Goal: Task Accomplishment & Management: Manage account settings

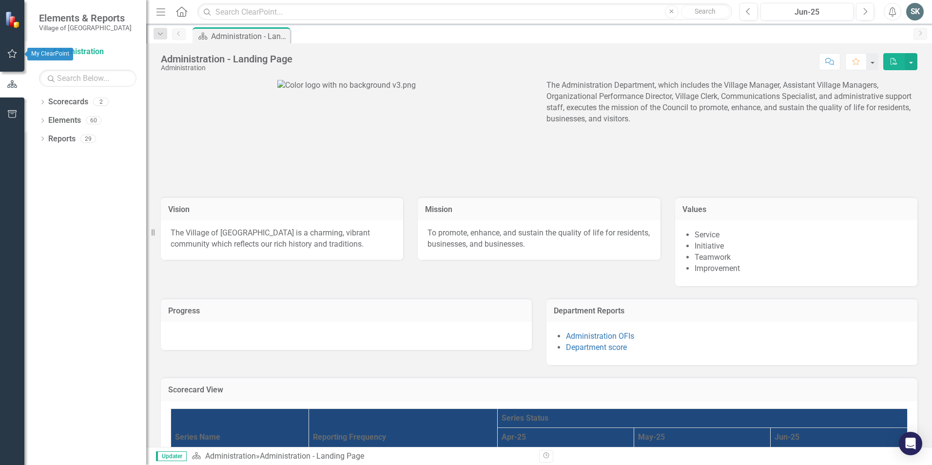
click at [11, 53] on icon "button" at bounding box center [12, 54] width 10 height 8
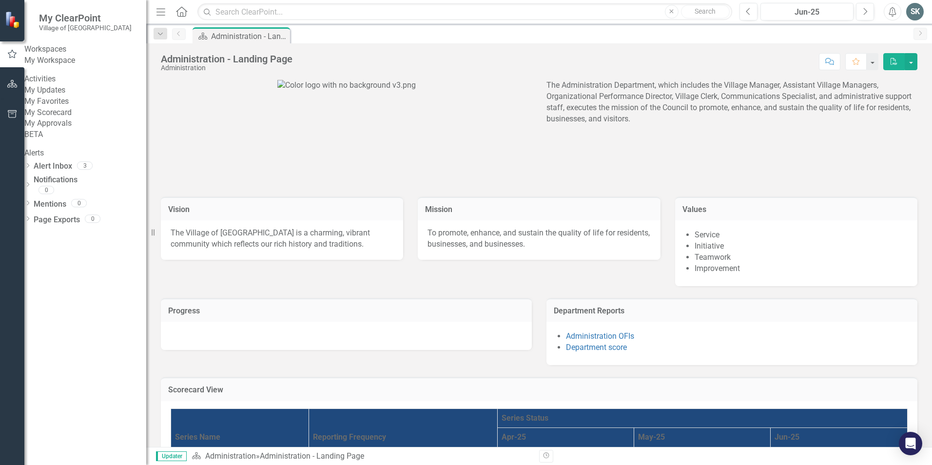
click at [59, 107] on link "My Favorites" at bounding box center [85, 101] width 122 height 11
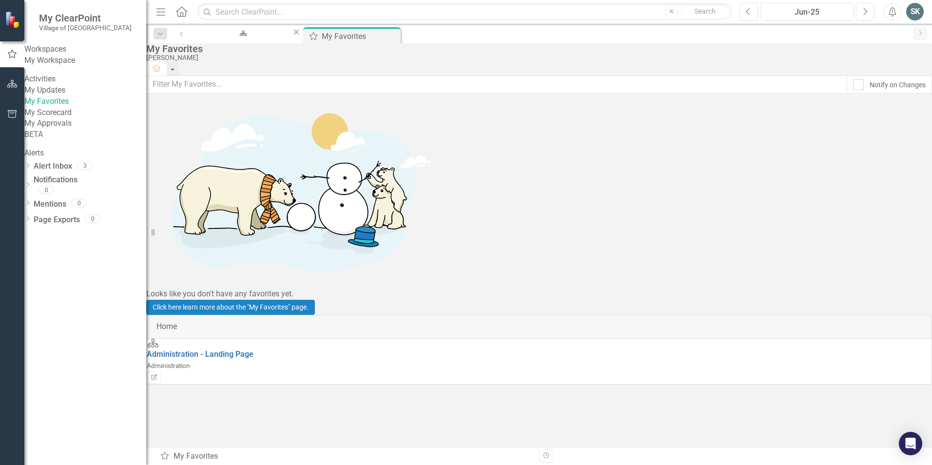
click at [55, 96] on link "My Updates" at bounding box center [85, 90] width 122 height 11
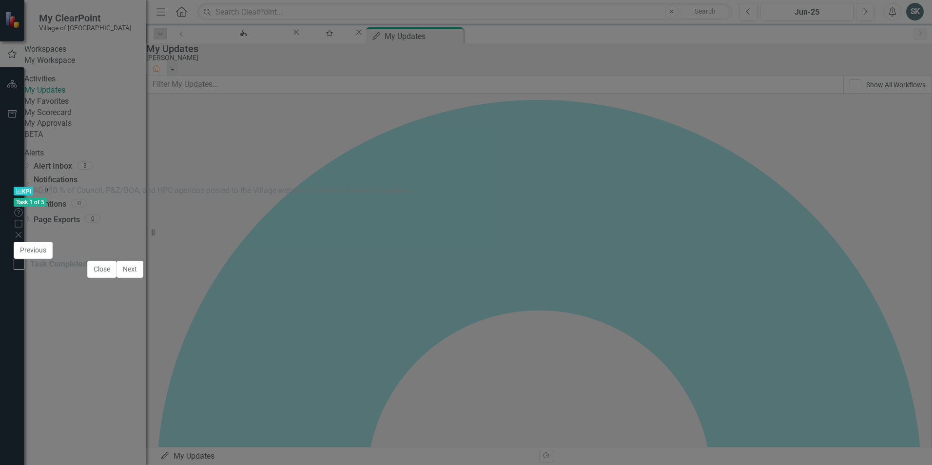
scroll to position [158, 0]
click at [24, 270] on div at bounding box center [19, 264] width 11 height 11
click at [20, 265] on input "Task Completed" at bounding box center [17, 262] width 6 height 6
checkbox input "true"
click at [143, 278] on button "Next" at bounding box center [129, 269] width 27 height 17
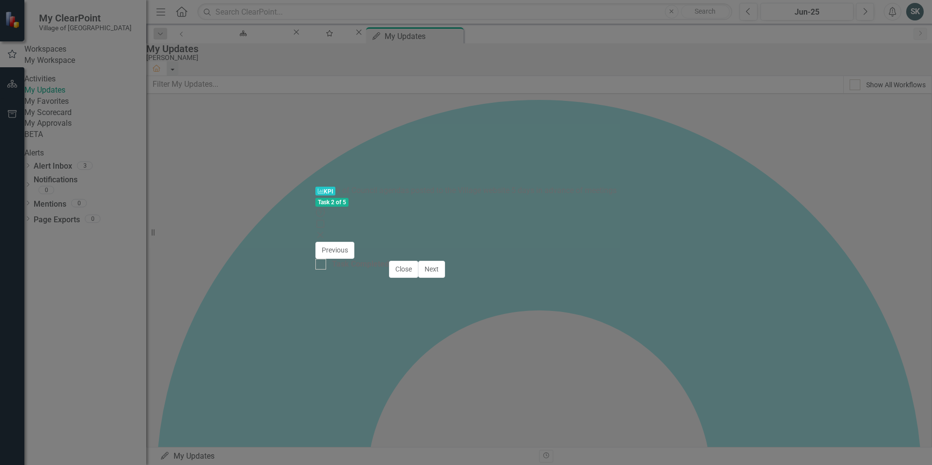
checkbox input "true"
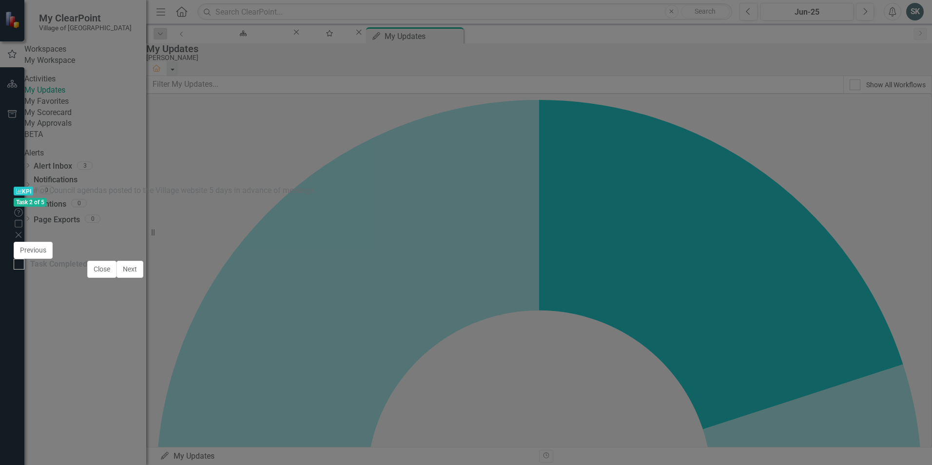
scroll to position [149, 0]
click at [24, 270] on div at bounding box center [19, 264] width 11 height 11
click at [20, 265] on input "Task Completed" at bounding box center [17, 262] width 6 height 6
checkbox input "true"
click at [53, 259] on button "Previous" at bounding box center [33, 250] width 39 height 17
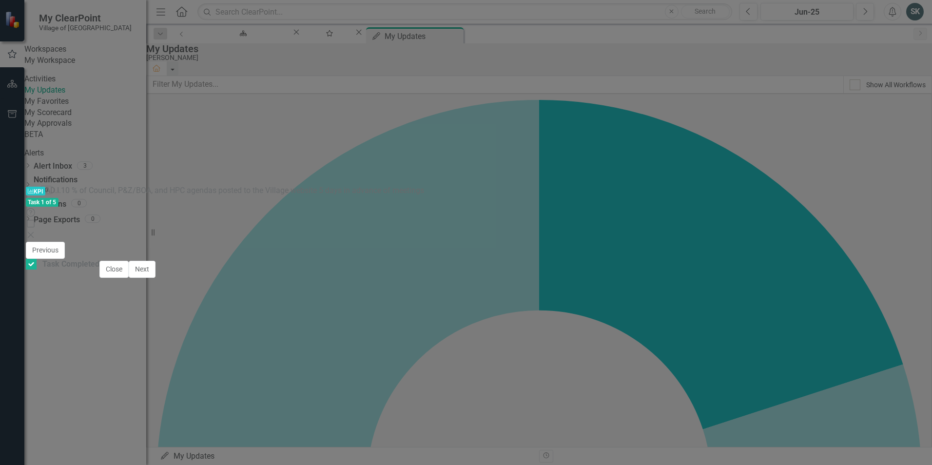
checkbox input "true"
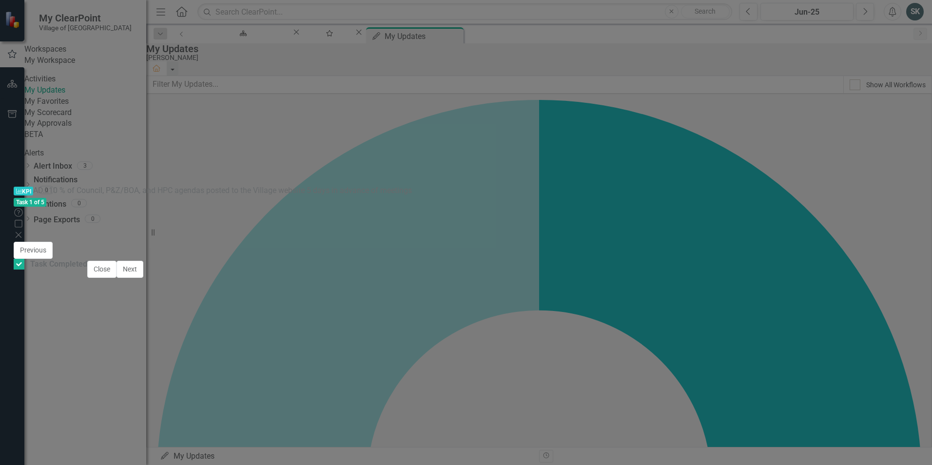
scroll to position [158, 0]
click at [143, 278] on button "Next" at bounding box center [129, 269] width 27 height 17
type textarea "3.00"
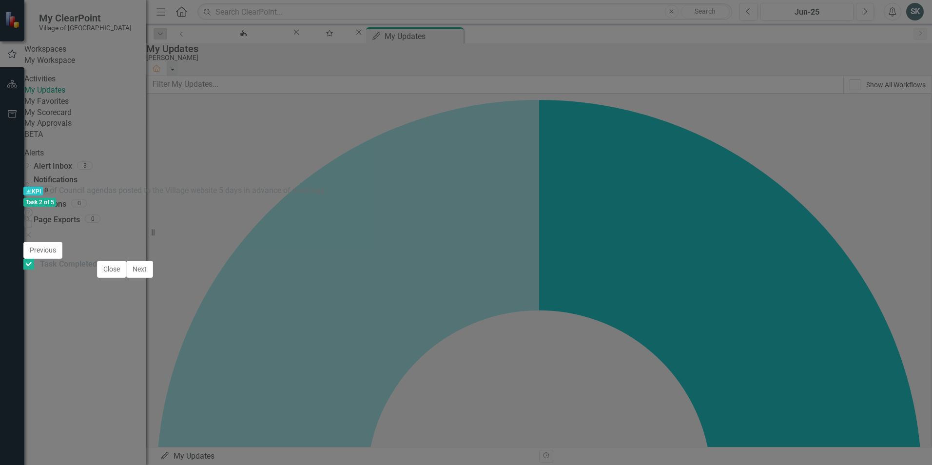
click at [585, 247] on icon "Save" at bounding box center [580, 250] width 9 height 7
click at [143, 278] on button "Next" at bounding box center [129, 269] width 27 height 17
type textarea "3.00"
click at [585, 247] on icon "Save" at bounding box center [580, 250] width 9 height 7
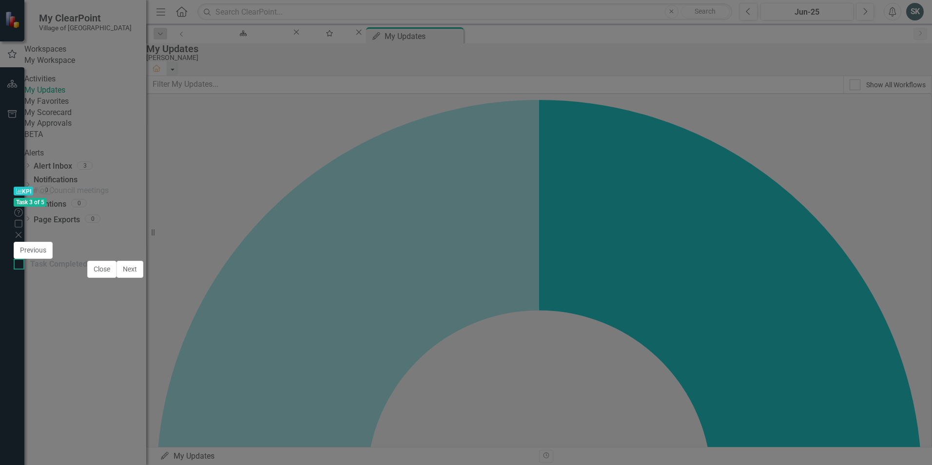
click at [20, 265] on input "Task Completed" at bounding box center [17, 262] width 6 height 6
checkbox input "true"
click at [143, 278] on button "Next" at bounding box center [129, 269] width 27 height 17
checkbox input "true"
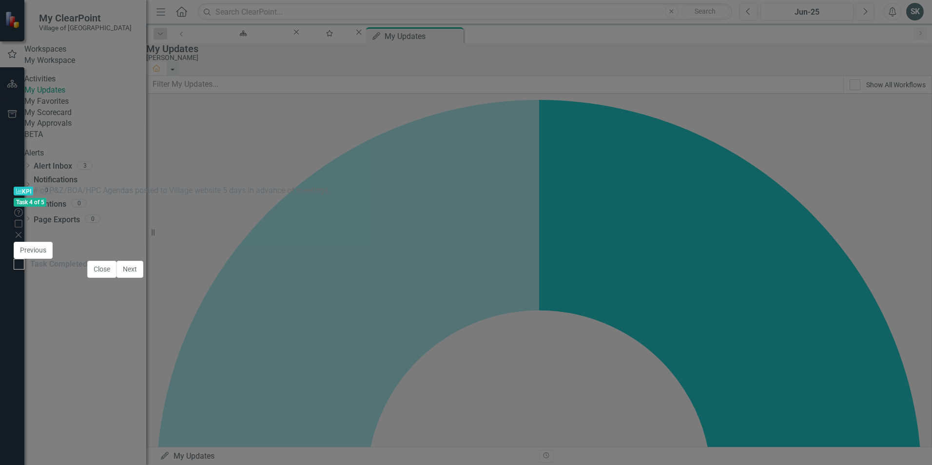
type textarea "3.00"
click at [585, 247] on icon "Save" at bounding box center [580, 250] width 9 height 7
click at [24, 270] on div at bounding box center [19, 264] width 11 height 11
click at [20, 265] on input "Task Completed" at bounding box center [17, 262] width 6 height 6
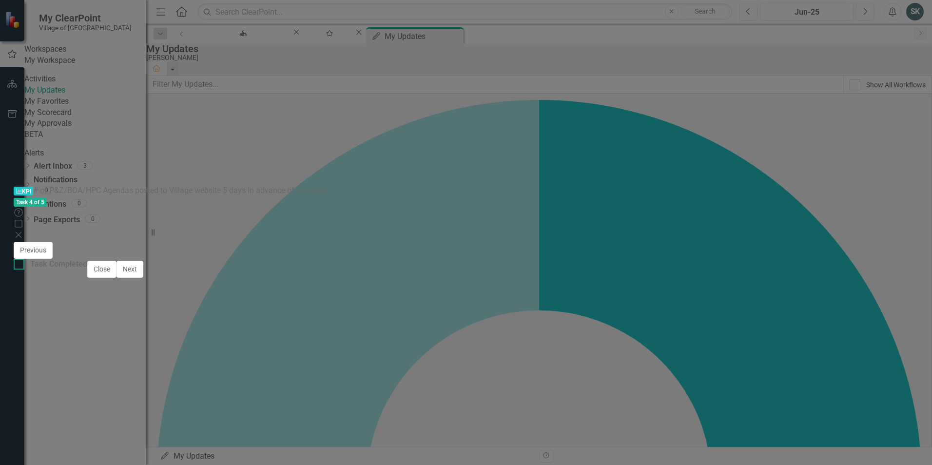
checkbox input "true"
click at [143, 278] on button "Next" at bounding box center [129, 269] width 27 height 17
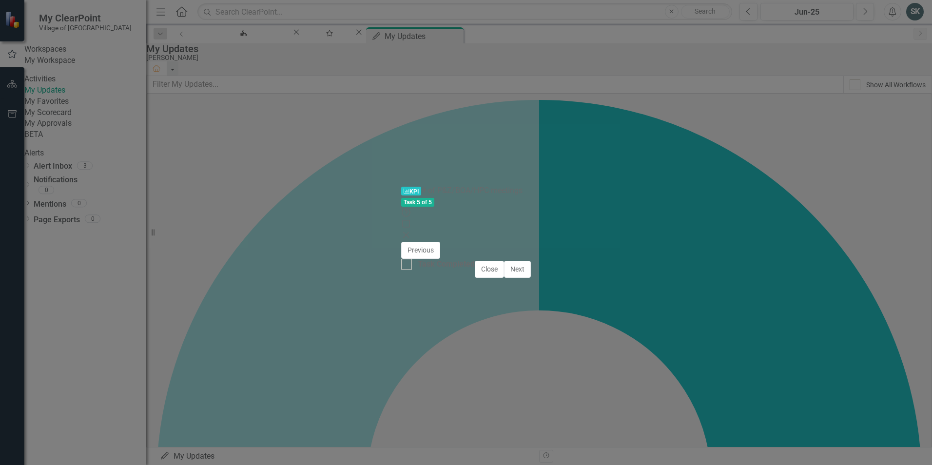
checkbox input "true"
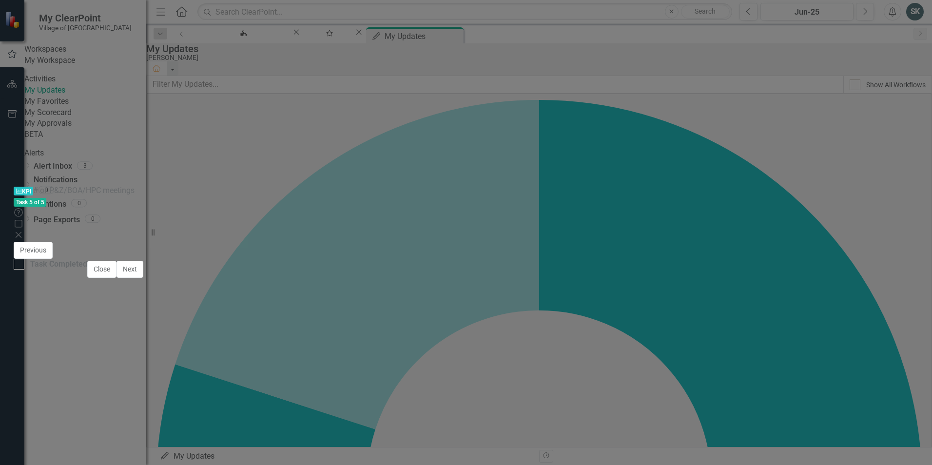
scroll to position [149, 0]
type textarea "3.00"
click at [591, 242] on button "Save" at bounding box center [580, 250] width 21 height 17
click at [20, 265] on input "Task Completed" at bounding box center [17, 262] width 6 height 6
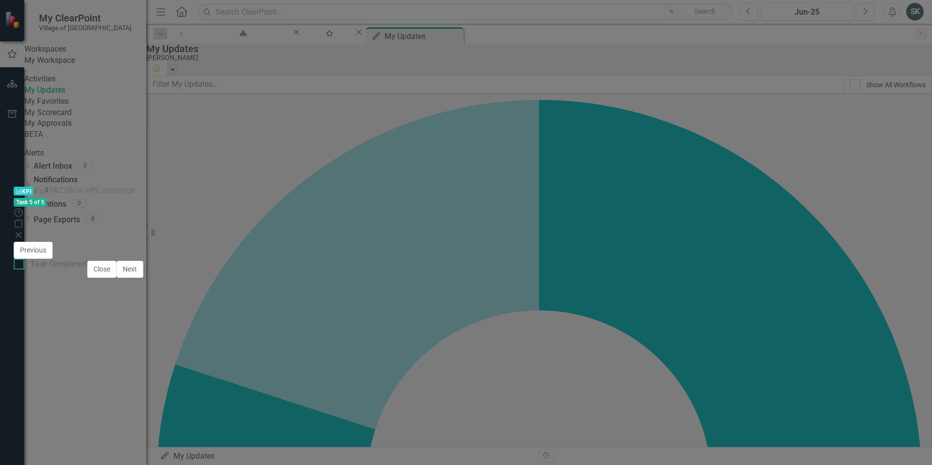
checkbox input "true"
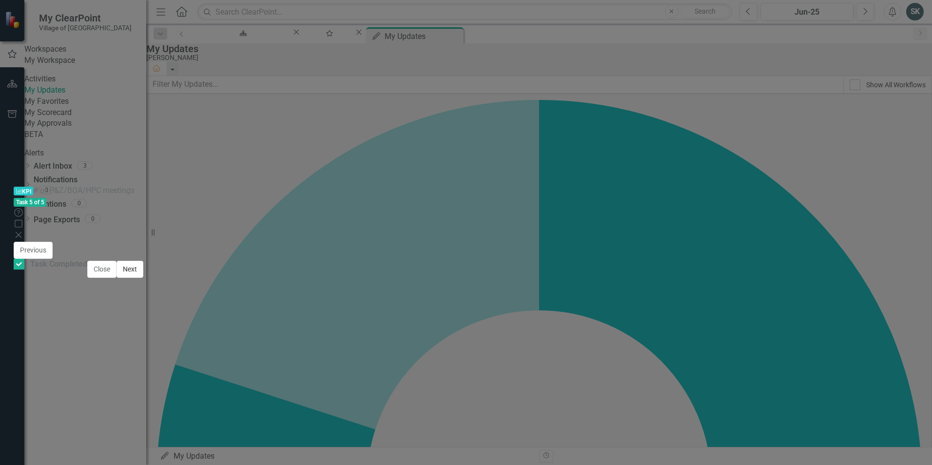
click at [143, 278] on button "Next" at bounding box center [129, 269] width 27 height 17
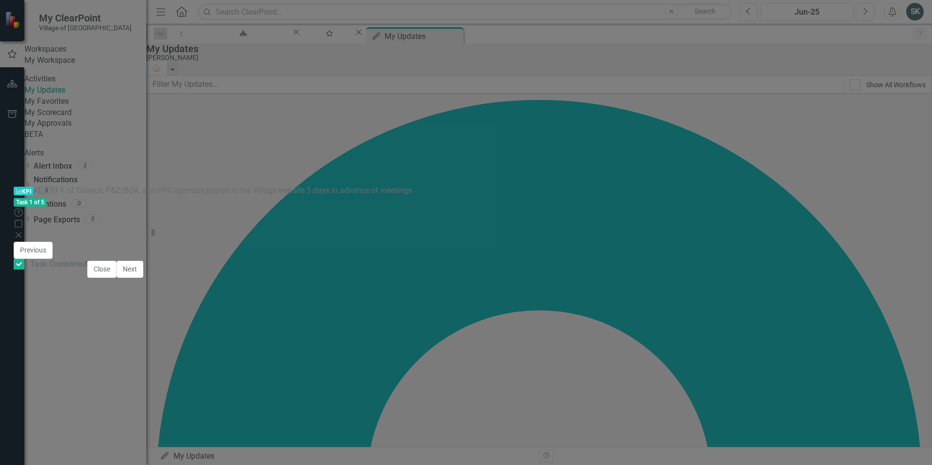
checkbox input "true"
click at [116, 278] on button "Close" at bounding box center [101, 269] width 29 height 17
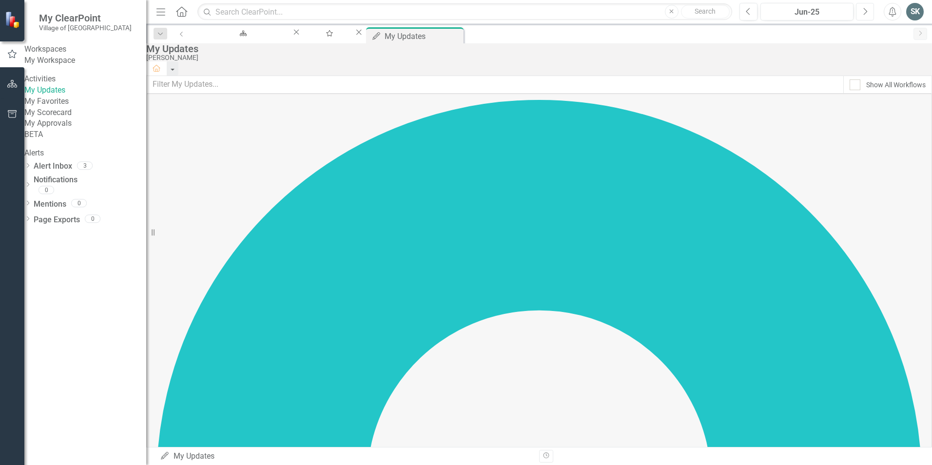
click at [861, 13] on button "Next" at bounding box center [865, 12] width 18 height 18
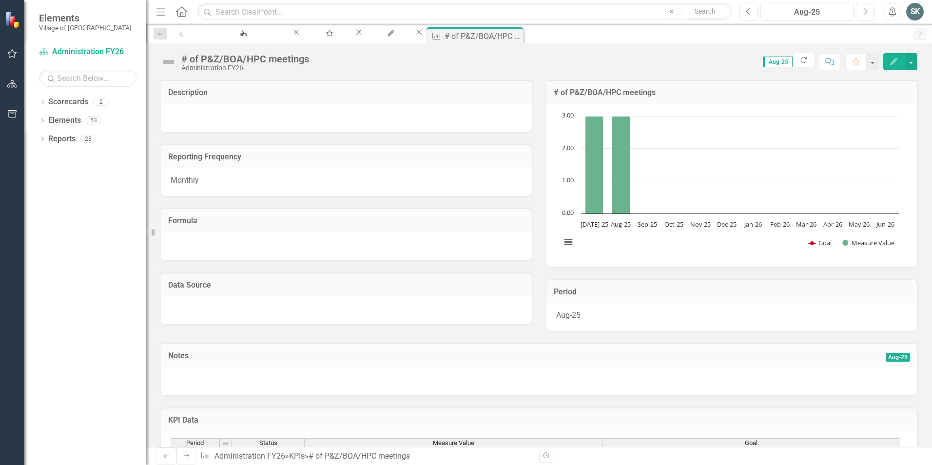
click at [916, 10] on div "SK" at bounding box center [915, 12] width 18 height 18
click at [876, 122] on link "Logout Log Out" at bounding box center [884, 123] width 77 height 18
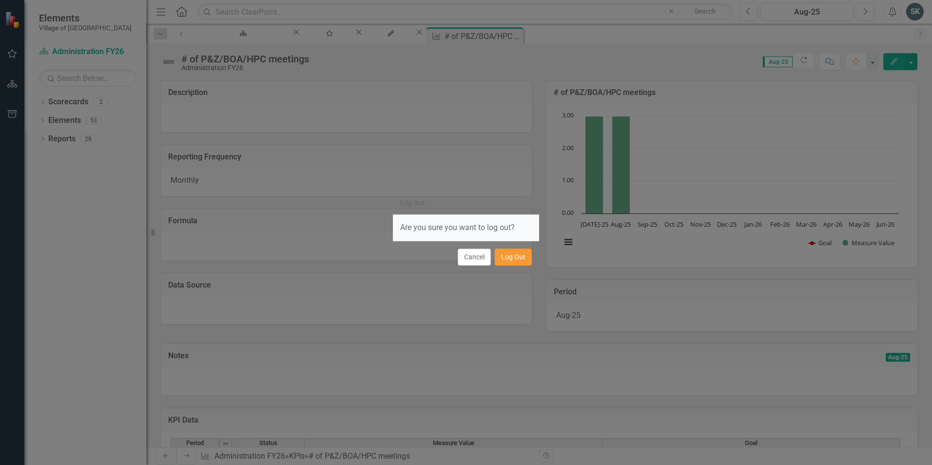
click at [513, 263] on button "Log Out" at bounding box center [513, 257] width 37 height 17
